Goal: Task Accomplishment & Management: Manage account settings

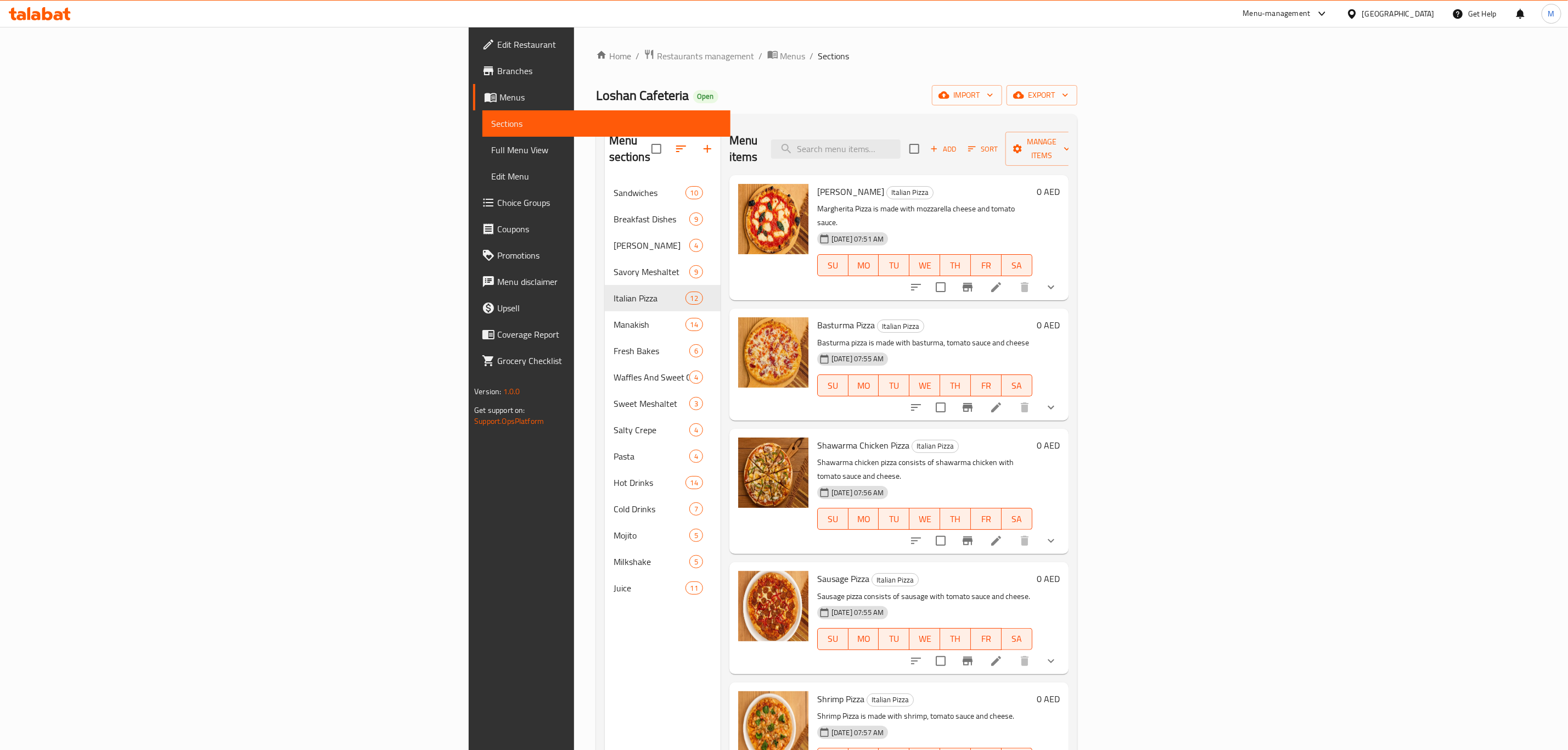
click at [40, 10] on icon at bounding box center [39, 14] width 62 height 13
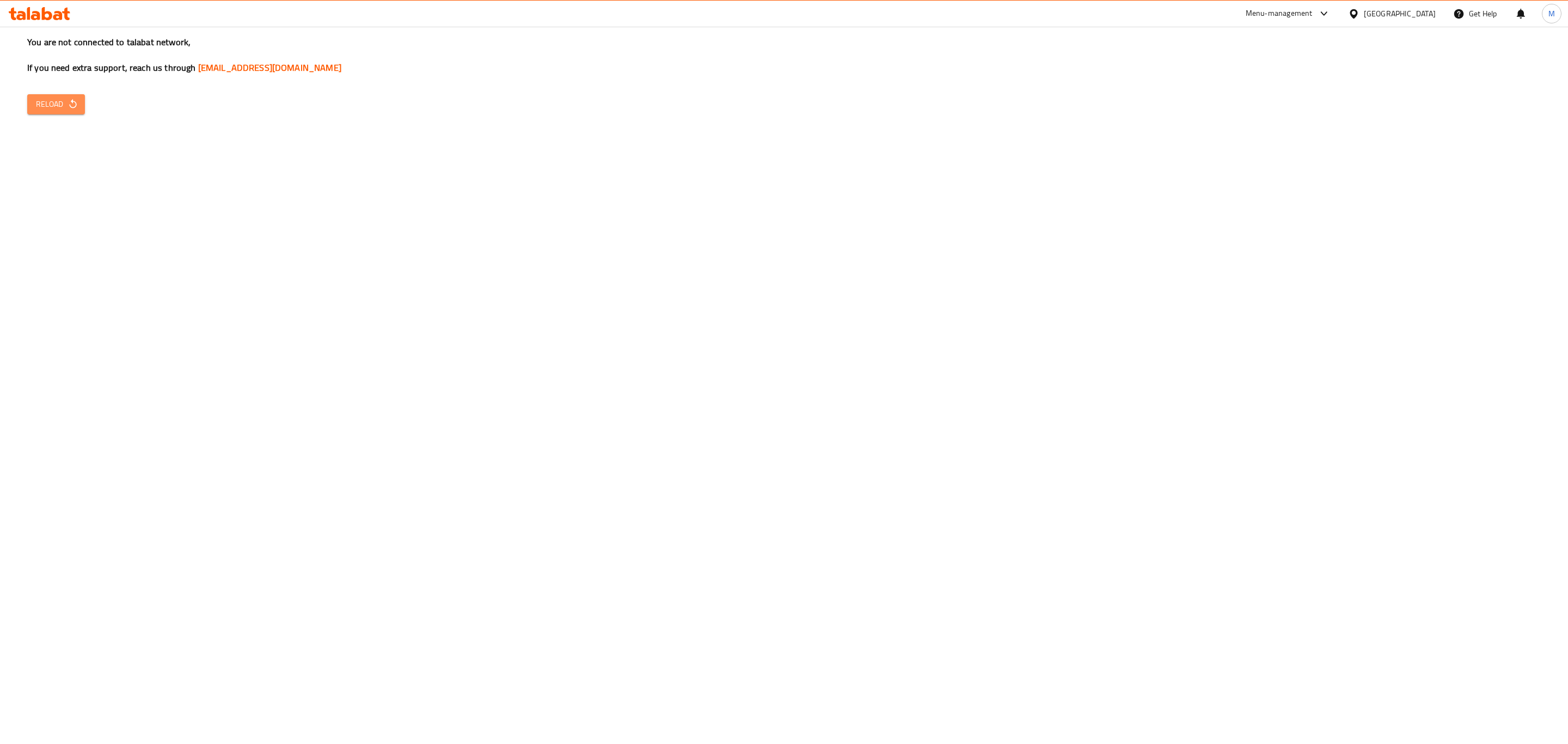
click at [44, 105] on span "Reload" at bounding box center [56, 104] width 40 height 13
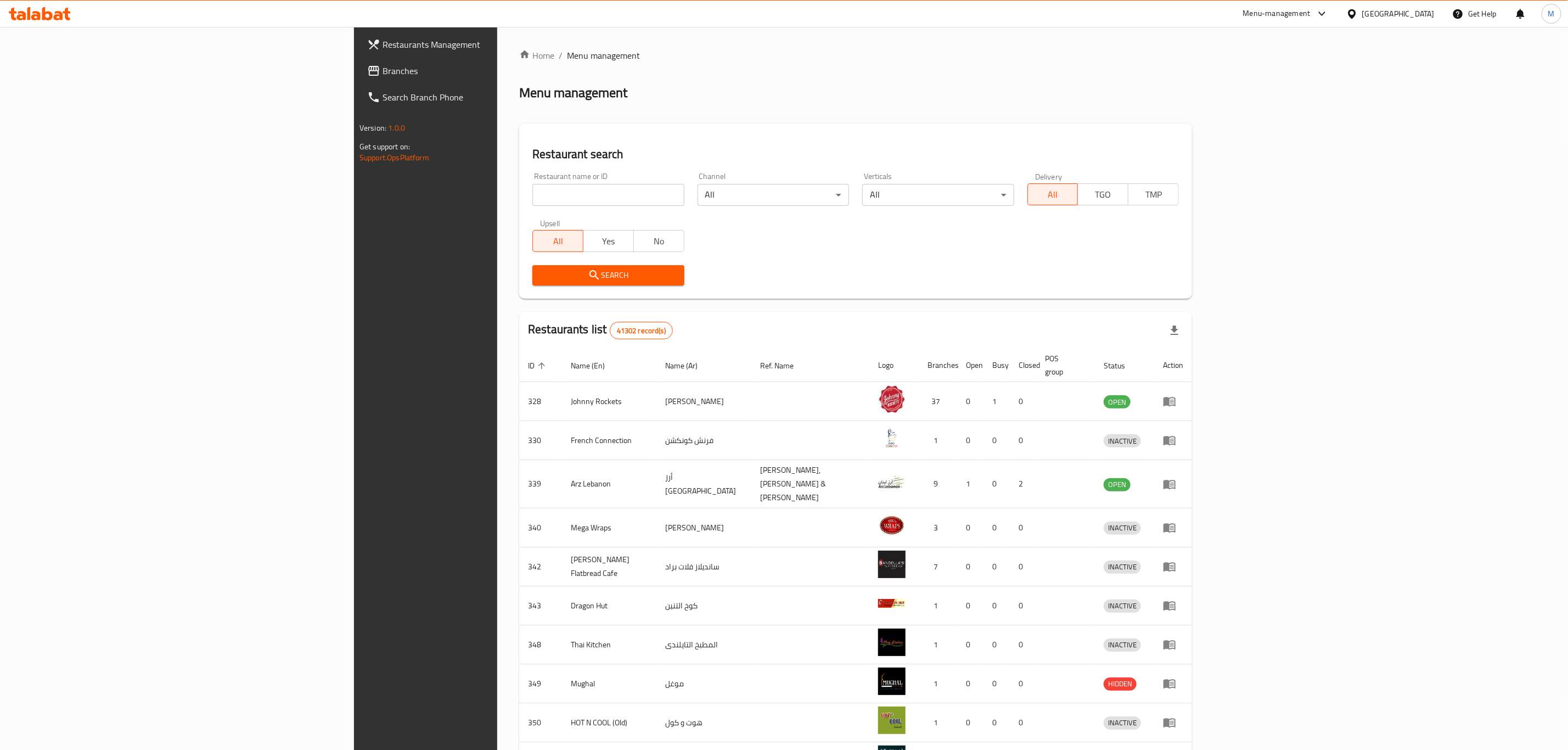
click at [1374, 15] on div "[GEOGRAPHIC_DATA]" at bounding box center [1399, 14] width 72 height 12
click at [1305, 104] on div "Egypt" at bounding box center [1353, 113] width 164 height 25
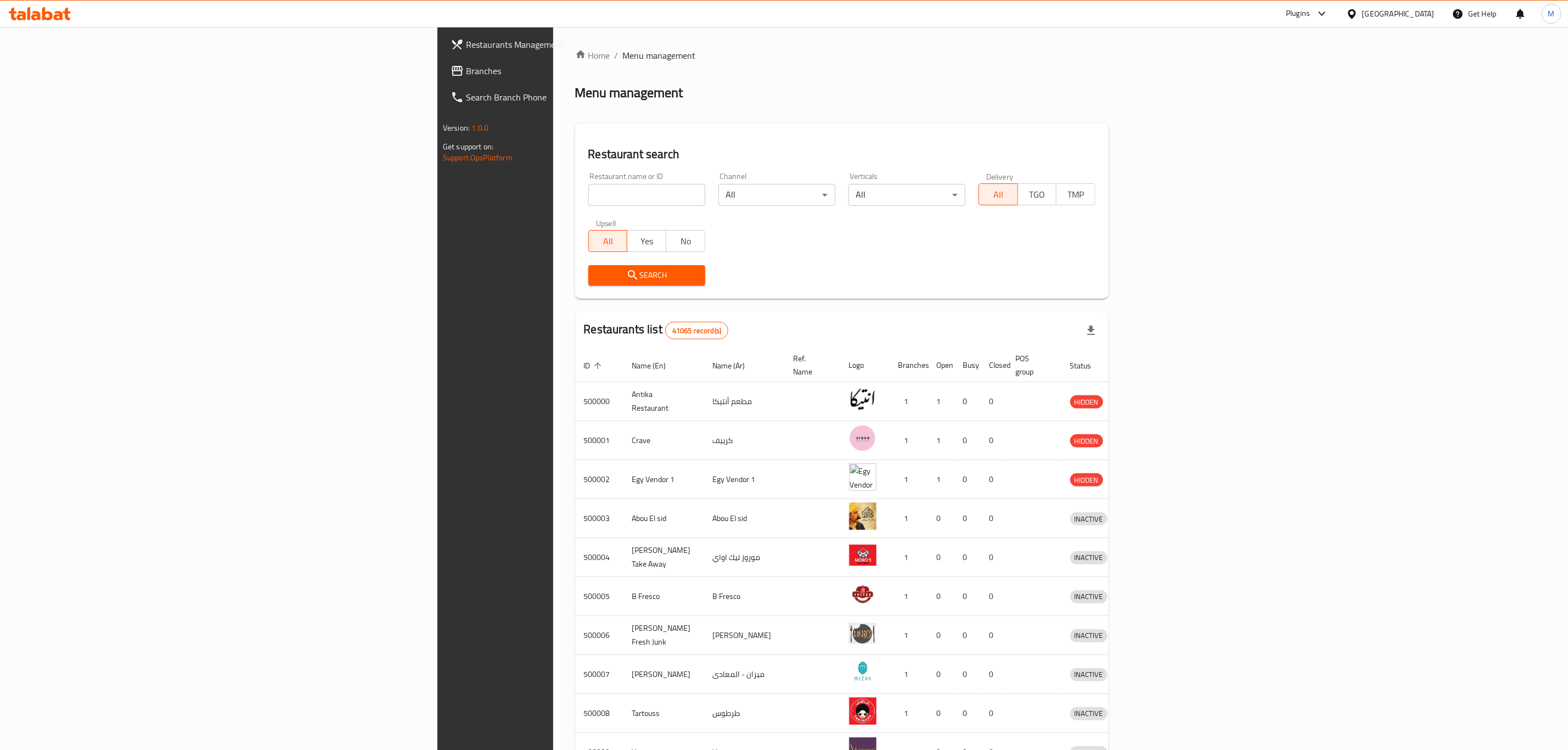
click at [589, 191] on input "search" at bounding box center [647, 195] width 117 height 22
paste input "Palestineco"
type input "Palestineco"
click at [597, 273] on span "Search" at bounding box center [647, 275] width 99 height 14
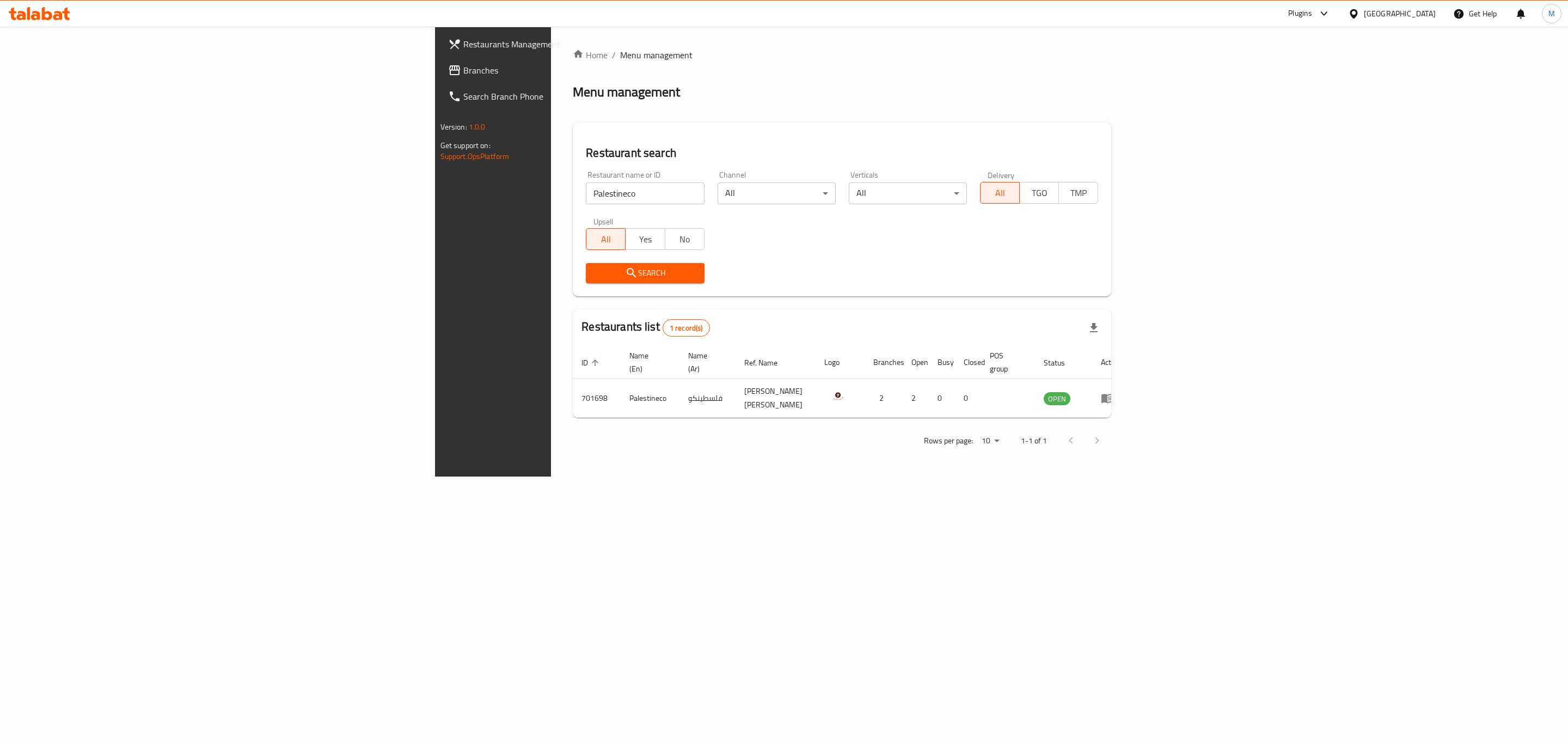
click at [634, 94] on div "Menu management" at bounding box center [842, 92] width 539 height 18
click at [766, 271] on div "Search" at bounding box center [842, 273] width 525 height 33
click at [1130, 379] on td "enhanced table" at bounding box center [1111, 399] width 38 height 39
click at [1114, 391] on icon "enhanced table" at bounding box center [1107, 398] width 13 height 13
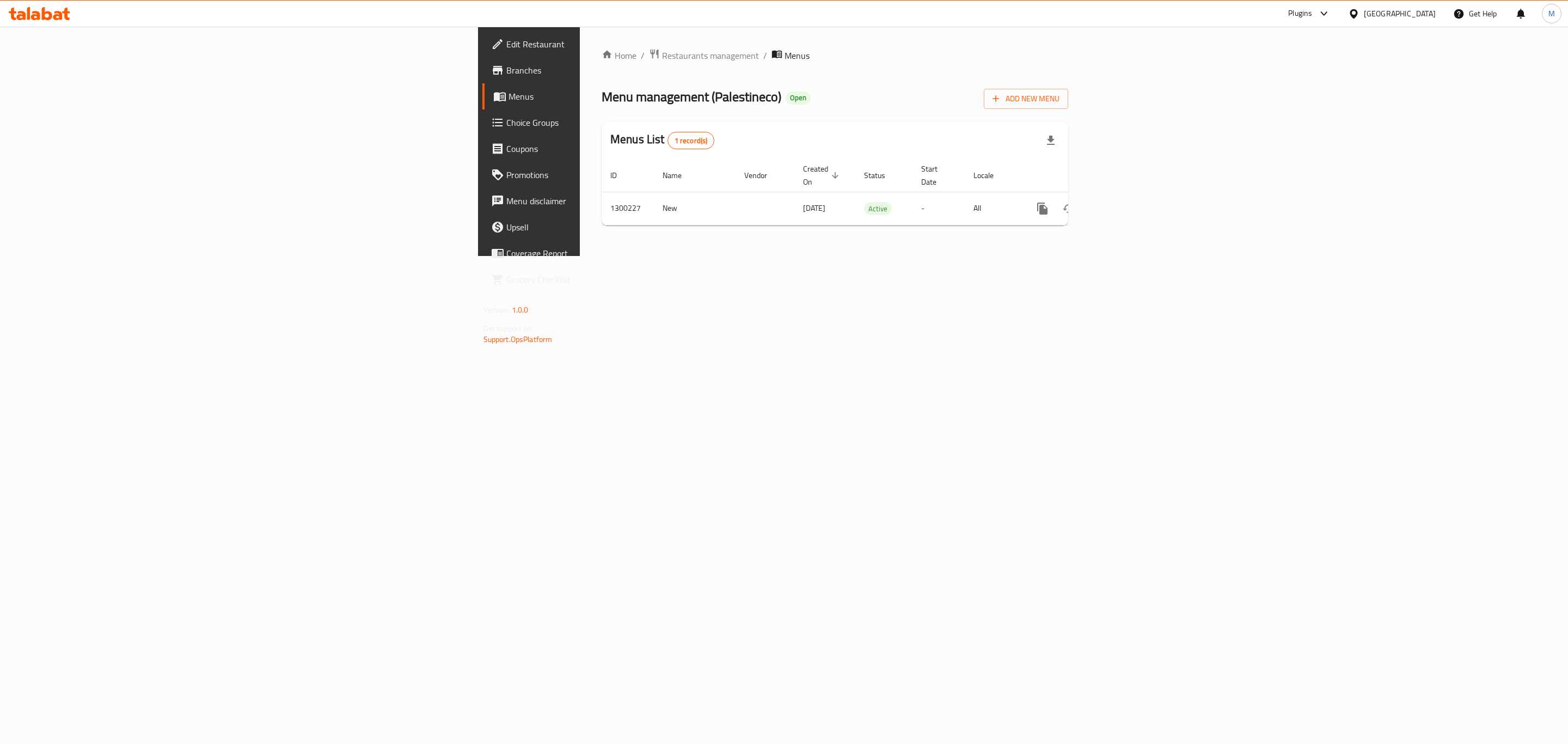
click at [506, 67] on span "Branches" at bounding box center [618, 70] width 225 height 13
